Goal: Transaction & Acquisition: Purchase product/service

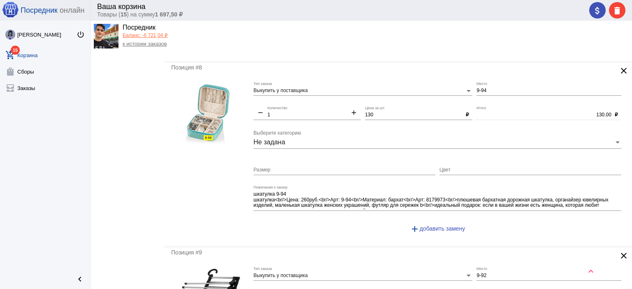
scroll to position [1317, 0]
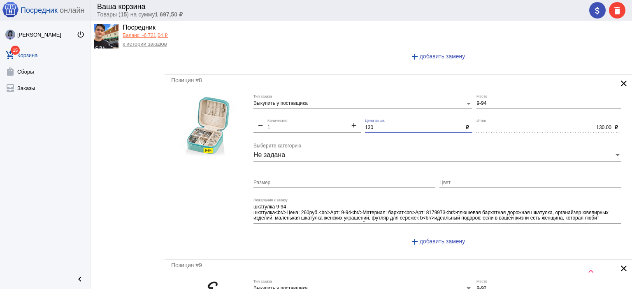
drag, startPoint x: 373, startPoint y: 125, endPoint x: 360, endPoint y: 123, distance: 12.9
click at [360, 123] on div "Выкупить у поставщика Тип заказа 9-94 Место remove 1 Количество add 130 Цена за…" at bounding box center [439, 174] width 372 height 158
type input "150"
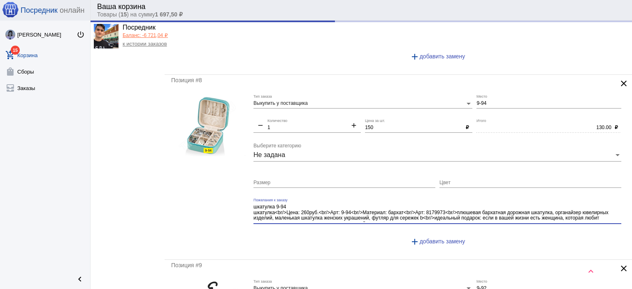
click at [388, 204] on textarea "шкатулка 9-94 шкатулка<br/>Цена: 260руб.<br/>Арт: 9-94<br/>Материал: бархат<br/…" at bounding box center [437, 213] width 368 height 19
type input "150.00"
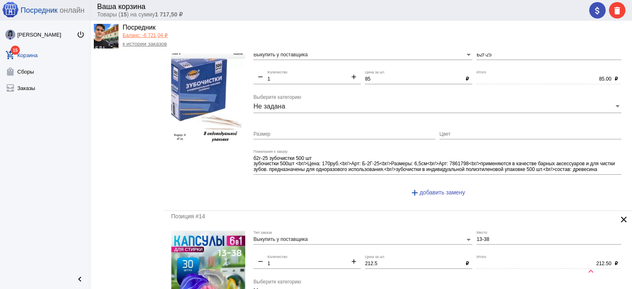
scroll to position [2253, 0]
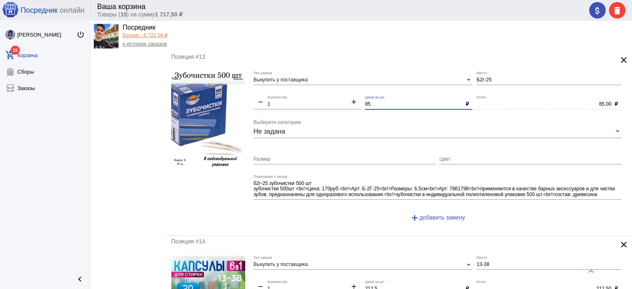
drag, startPoint x: 375, startPoint y: 97, endPoint x: 362, endPoint y: 84, distance: 18.0
click at [362, 95] on div "Выкупить у поставщика Тип заказа Б2г-25 Место remove 1 Количество add 85 Цена з…" at bounding box center [439, 150] width 372 height 158
type input "100"
click at [344, 181] on textarea "б2г-25 зубочистки 500 шт зубочистки 500шт <br/>Цена: 170руб.<br/>Арт: Б-2Г-25<b…" at bounding box center [437, 189] width 368 height 19
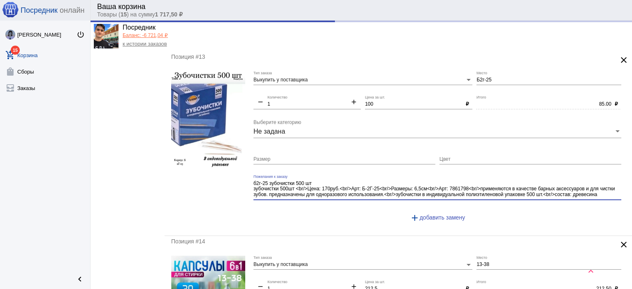
type input "100.00"
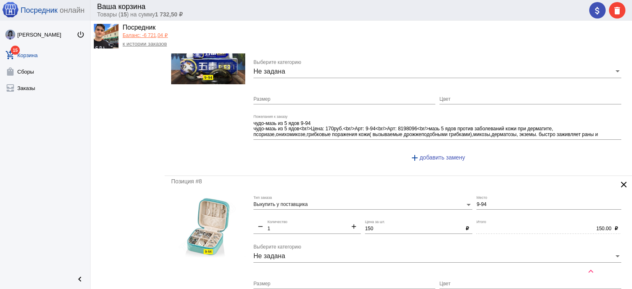
scroll to position [1183, 0]
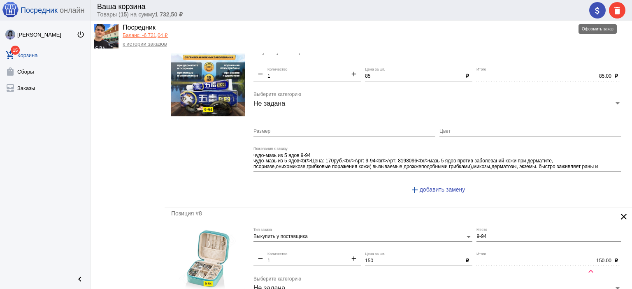
click at [597, 13] on mat-icon "attach_money" at bounding box center [597, 11] width 10 height 10
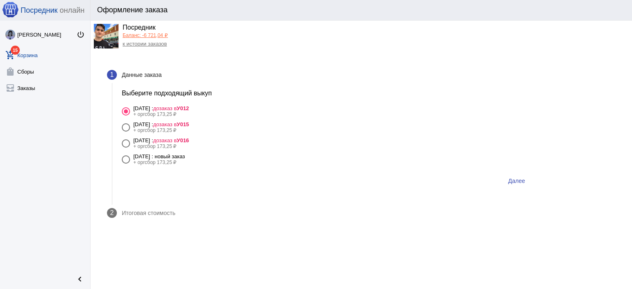
click at [189, 137] on span "дозаказ в У016" at bounding box center [171, 140] width 36 height 6
click at [126, 148] on input "29 августа Пятница : дозаказ в У016 + оргсбор 173,25 ₽" at bounding box center [125, 148] width 0 height 0
radio input "true"
click at [512, 176] on button "Далее" at bounding box center [517, 181] width 30 height 15
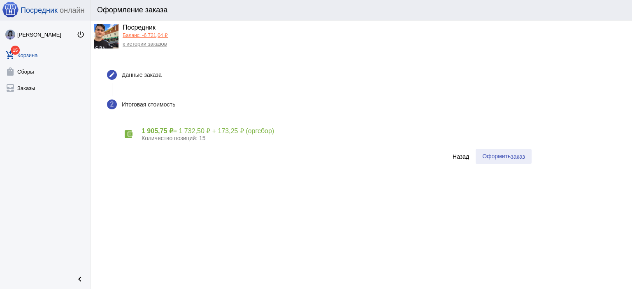
click at [519, 160] on button "Оформить заказ" at bounding box center [504, 156] width 56 height 15
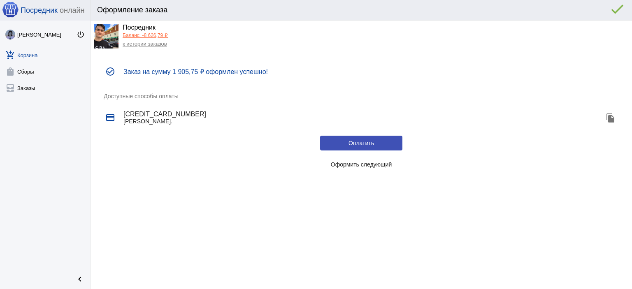
click at [388, 167] on span "Оформить следующий" at bounding box center [361, 164] width 61 height 7
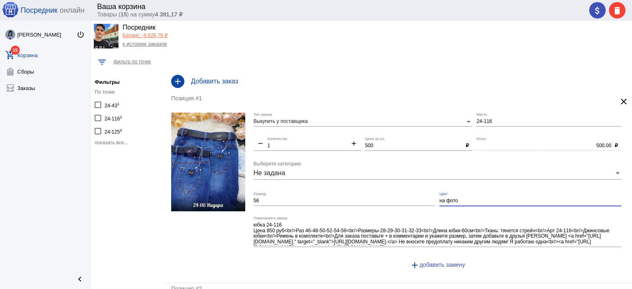
click at [458, 200] on input "на фото" at bounding box center [530, 201] width 182 height 6
type input "на фото. длина юбки 60 см"
click at [596, 12] on div "attach_money delete" at bounding box center [607, 10] width 36 height 16
click at [601, 10] on mat-icon "attach_money" at bounding box center [597, 11] width 10 height 10
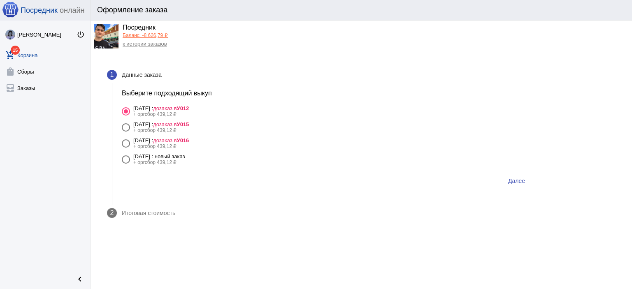
click at [185, 156] on div "[DATE] : новый заказ" at bounding box center [159, 156] width 52 height 6
click at [126, 164] on input "[DATE] : новый заказ + оргсбор 439,12 ₽" at bounding box center [125, 164] width 0 height 0
radio input "true"
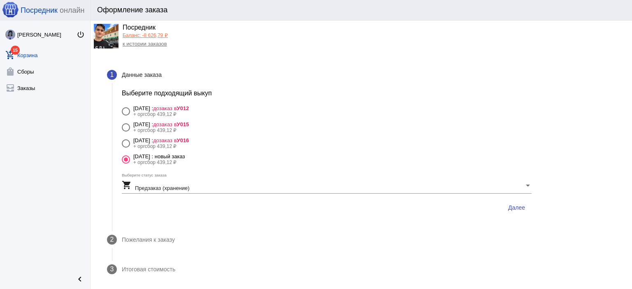
click at [518, 205] on span "Далее" at bounding box center [516, 207] width 17 height 7
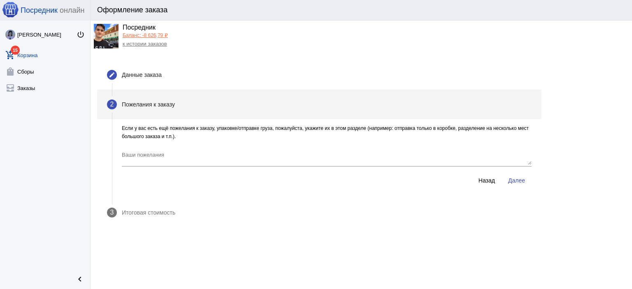
click at [518, 182] on span "Далее" at bounding box center [516, 180] width 17 height 7
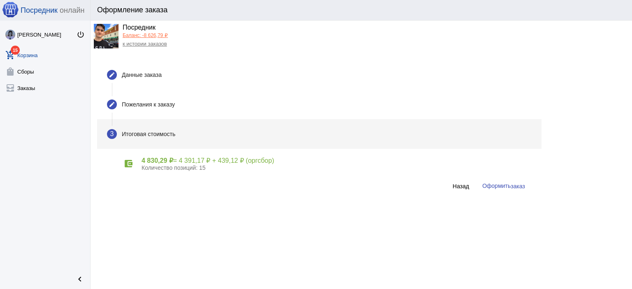
click at [506, 190] on button "Оформить заказ" at bounding box center [504, 186] width 56 height 15
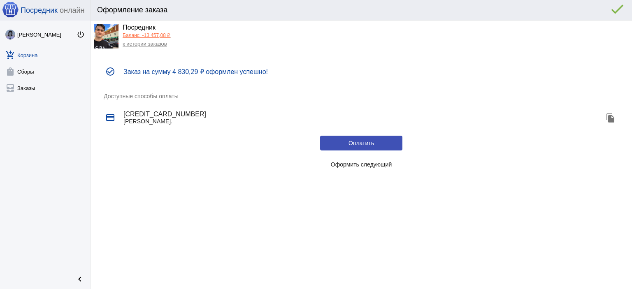
click at [139, 37] on link "Баланс: -13 457,08 ₽" at bounding box center [147, 36] width 48 height 6
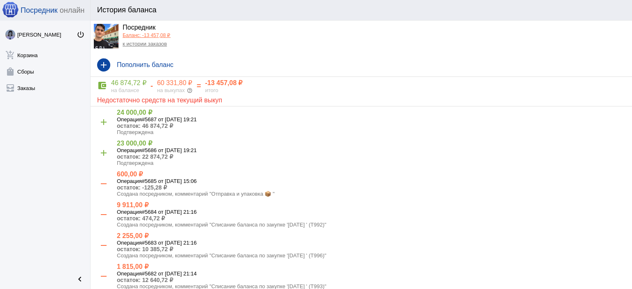
click at [144, 46] on link "к истории заказов" at bounding box center [145, 44] width 44 height 6
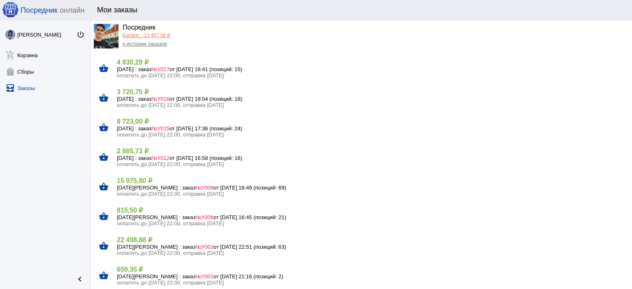
click at [141, 129] on h5 "[DATE] : заказ №У015 от [DATE] 17:36 (позиций: 24)" at bounding box center [371, 128] width 509 height 6
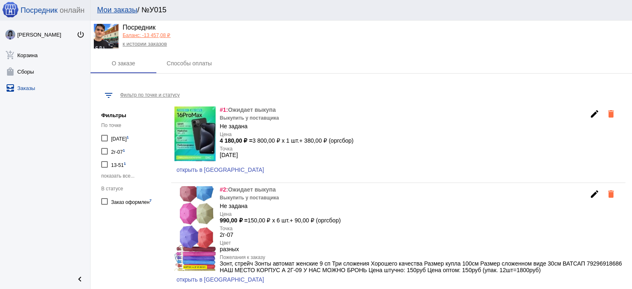
click at [197, 169] on span "открыть в [GEOGRAPHIC_DATA]" at bounding box center [221, 170] width 88 height 7
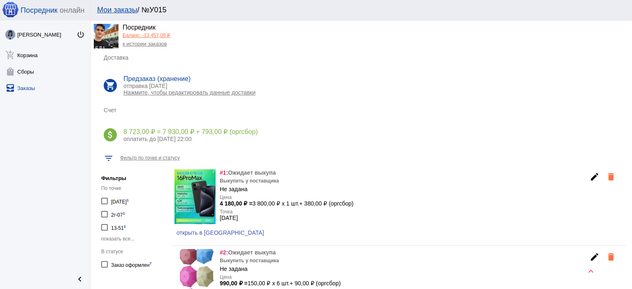
scroll to position [82, 0]
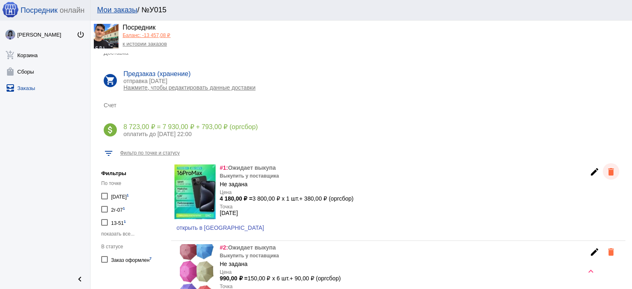
click at [606, 171] on mat-icon "delete" at bounding box center [611, 172] width 10 height 10
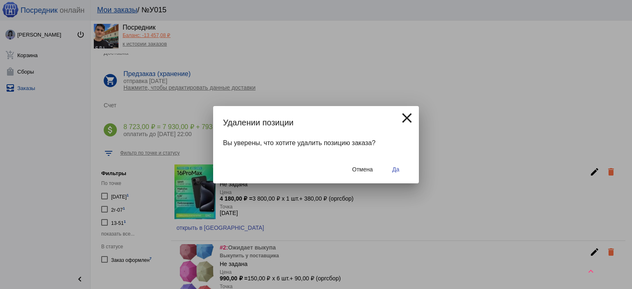
click at [393, 171] on span "Да" at bounding box center [395, 169] width 7 height 7
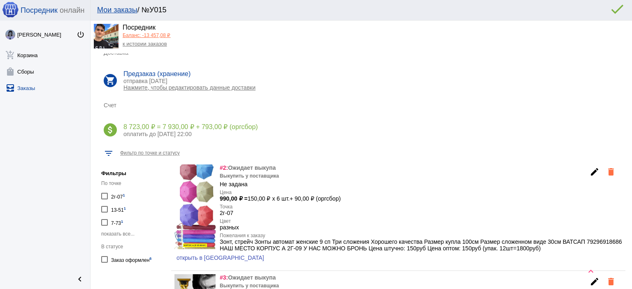
click at [150, 36] on link "Баланс: -13 457,08 ₽" at bounding box center [147, 36] width 48 height 6
